Goal: Navigation & Orientation: Find specific page/section

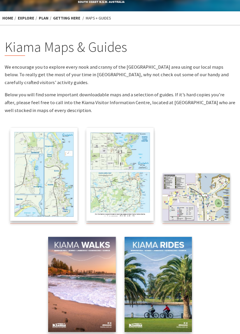
scroll to position [22, 0]
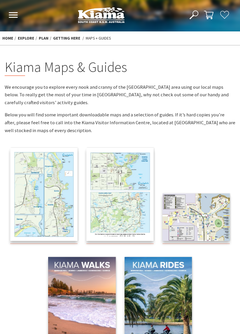
click at [122, 164] on img at bounding box center [119, 194] width 67 height 93
